Goal: Book appointment/travel/reservation

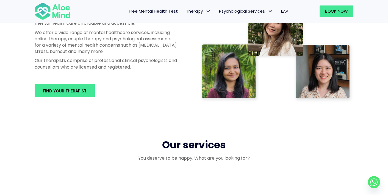
scroll to position [337, 0]
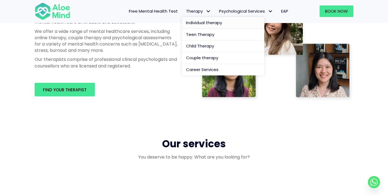
click at [208, 21] on span "Individual therapy" at bounding box center [204, 23] width 36 height 6
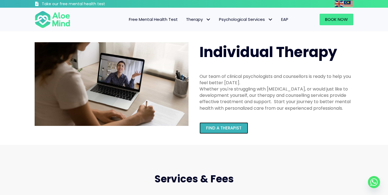
click at [245, 126] on link "Find a therapist" at bounding box center [223, 128] width 49 height 12
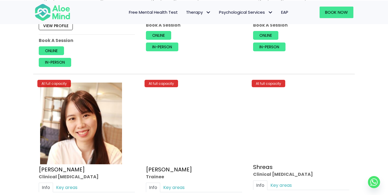
scroll to position [2050, 0]
